Goal: Navigation & Orientation: Find specific page/section

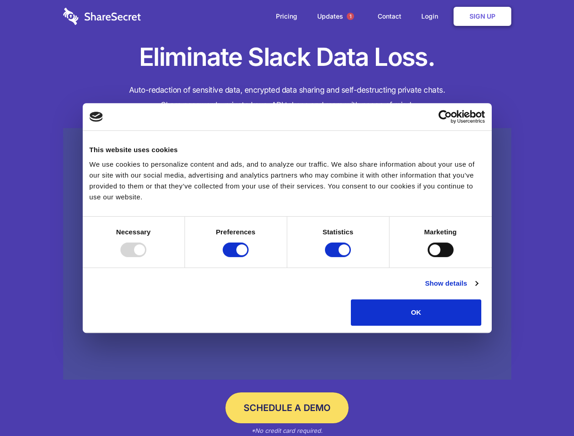
click at [146, 257] on div at bounding box center [133, 250] width 26 height 15
click at [248, 257] on input "Preferences" at bounding box center [236, 250] width 26 height 15
checkbox input "false"
click at [339, 257] on input "Statistics" at bounding box center [338, 250] width 26 height 15
checkbox input "false"
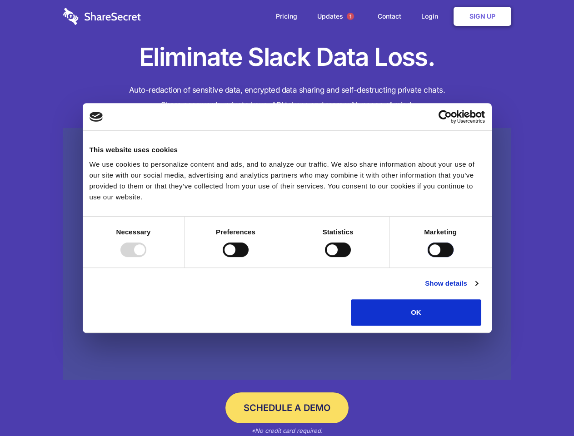
click at [427, 257] on input "Marketing" at bounding box center [440, 250] width 26 height 15
checkbox input "true"
click at [477, 289] on link "Show details" at bounding box center [451, 283] width 53 height 11
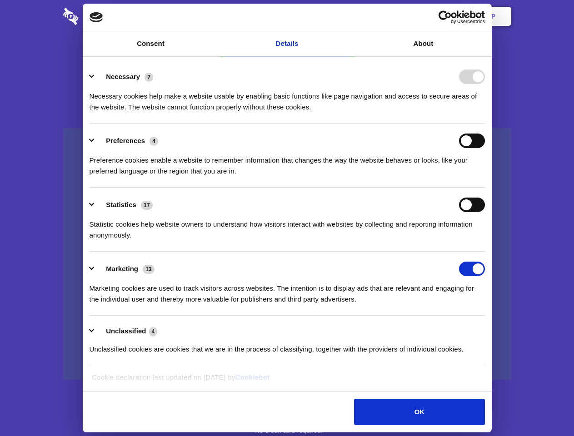
click at [485, 124] on li "Necessary 7 Necessary cookies help make a website usable by enabling basic func…" at bounding box center [286, 91] width 395 height 64
click at [350, 16] on span "1" at bounding box center [350, 16] width 7 height 7
